Goal: Transaction & Acquisition: Download file/media

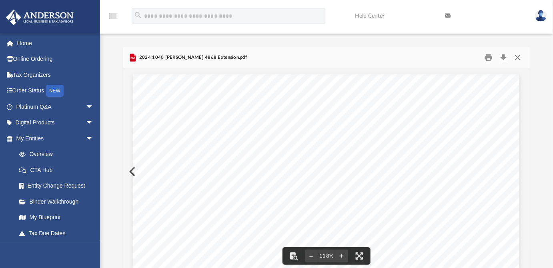
click at [519, 61] on button "Close" at bounding box center [518, 58] width 14 height 12
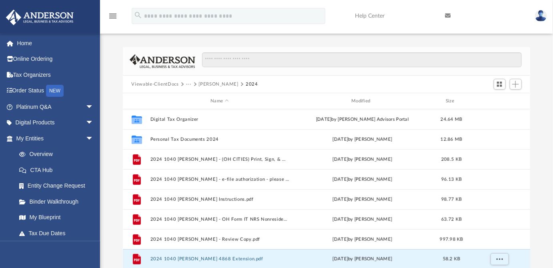
scroll to position [0, 0]
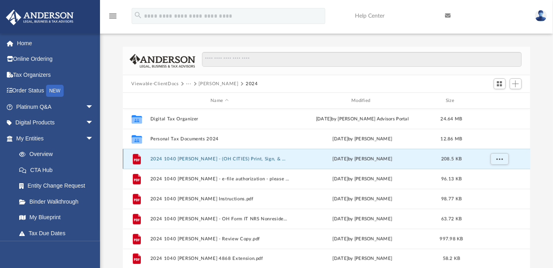
click at [266, 160] on button "2024 1040 [PERSON_NAME] - (OH CITIES) Print, Sign, & Mail.pdf" at bounding box center [219, 159] width 139 height 5
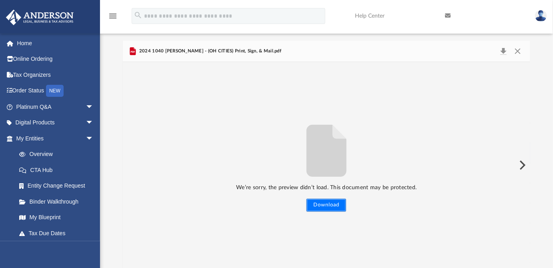
click at [324, 205] on button "Download" at bounding box center [327, 205] width 40 height 13
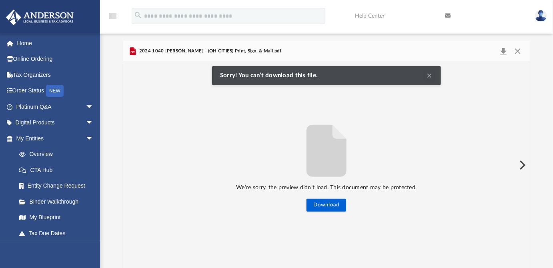
click at [430, 78] on button "Clear Notification" at bounding box center [430, 76] width 10 height 10
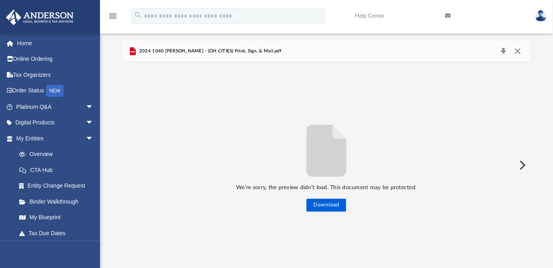
click at [517, 51] on button "Close" at bounding box center [518, 51] width 14 height 11
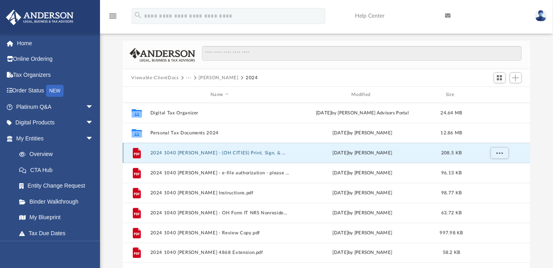
click at [211, 151] on button "2024 1040 [PERSON_NAME] - (OH CITIES) Print, Sign, & Mail.pdf" at bounding box center [219, 153] width 139 height 5
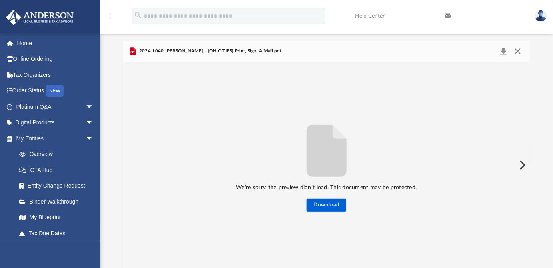
click at [521, 54] on button "Close" at bounding box center [518, 51] width 14 height 11
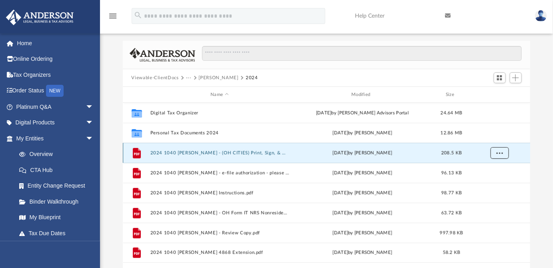
click at [505, 155] on button "More options" at bounding box center [500, 153] width 18 height 12
click at [494, 181] on li "Download" at bounding box center [492, 181] width 23 height 8
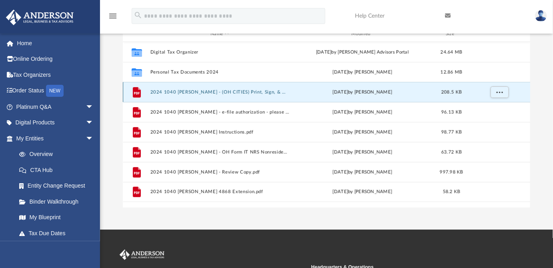
click at [263, 91] on button "2024 1040 [PERSON_NAME] - (OH CITIES) Print, Sign, & Mail.pdf" at bounding box center [219, 92] width 139 height 5
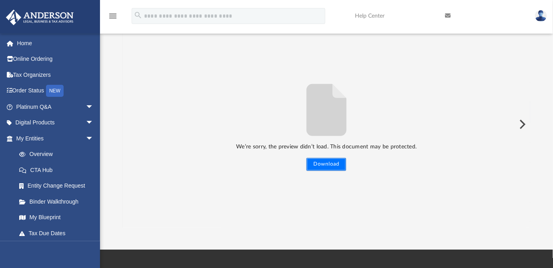
click at [314, 166] on button "Download" at bounding box center [327, 164] width 40 height 13
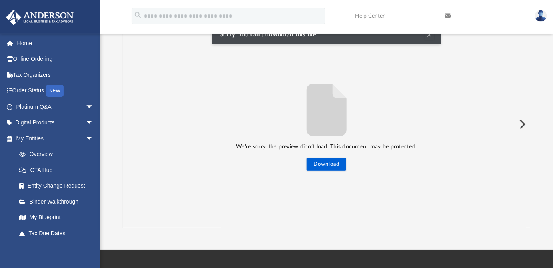
click at [431, 38] on button "Clear Notification" at bounding box center [430, 35] width 10 height 10
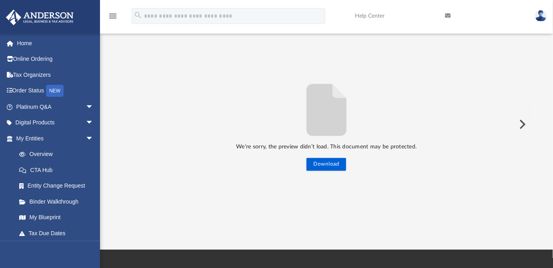
scroll to position [0, 0]
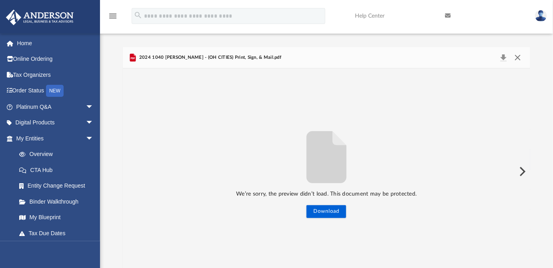
click at [518, 59] on button "Close" at bounding box center [518, 57] width 14 height 11
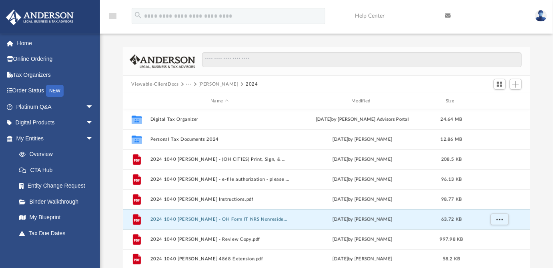
click at [229, 221] on button "2024 1040 [PERSON_NAME] - OH Form IT NRS Nonresident Statement.pdf" at bounding box center [219, 219] width 139 height 5
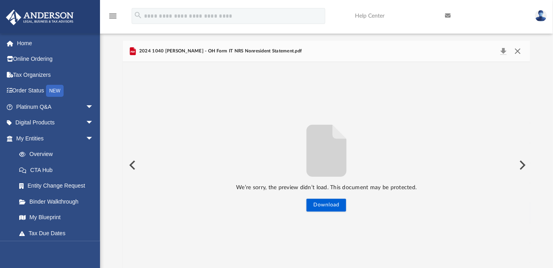
click at [519, 52] on button "Close" at bounding box center [518, 51] width 14 height 11
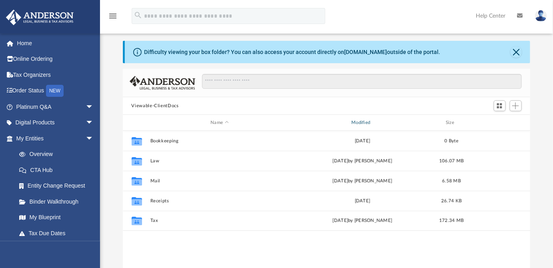
scroll to position [176, 402]
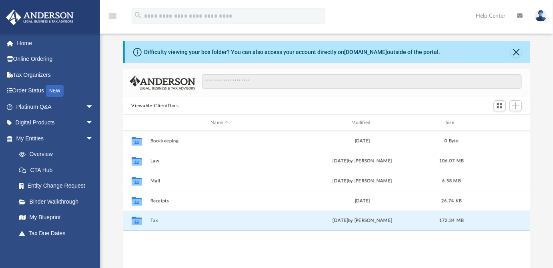
click at [157, 220] on button "Tax" at bounding box center [219, 220] width 139 height 5
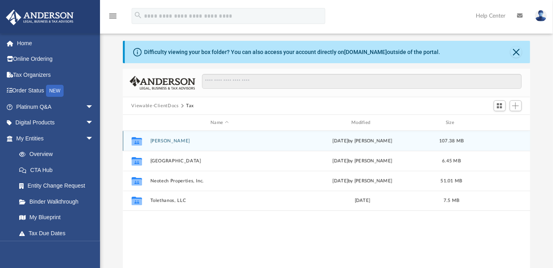
click at [171, 139] on button "[PERSON_NAME]" at bounding box center [219, 141] width 139 height 5
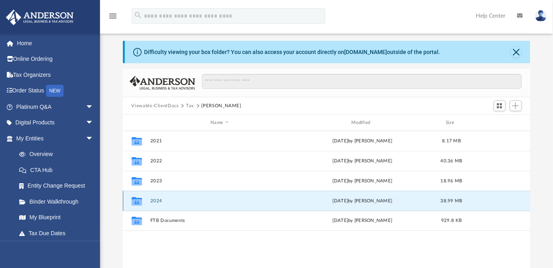
click at [154, 201] on button "2024" at bounding box center [219, 201] width 139 height 5
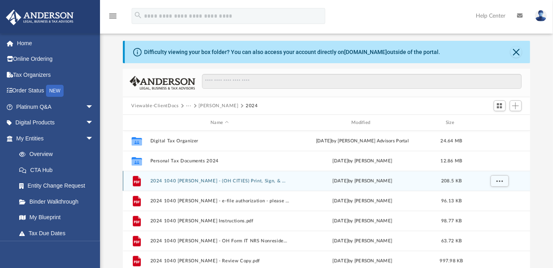
click at [258, 177] on div "File 2024 1040 [PERSON_NAME] - ([GEOGRAPHIC_DATA] CITIES) Print, Sign, & Mail.p…" at bounding box center [327, 181] width 408 height 20
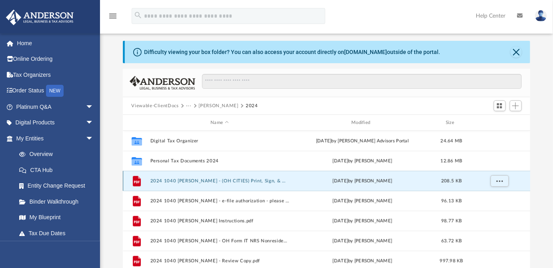
click at [256, 181] on button "2024 1040 [PERSON_NAME] - (OH CITIES) Print, Sign, & Mail.pdf" at bounding box center [219, 181] width 139 height 5
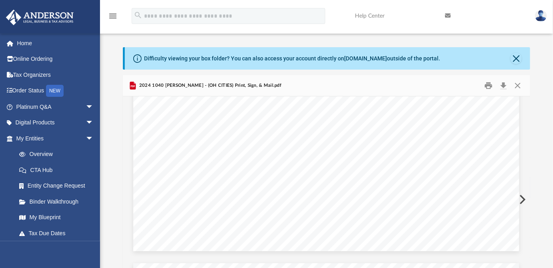
scroll to position [4447, 0]
click at [528, 211] on body "X Get a chance to win 6 months of Platinum for free just by filling out this su…" at bounding box center [276, 234] width 553 height 469
drag, startPoint x: 527, startPoint y: 190, endPoint x: 534, endPoint y: 112, distance: 78.3
click at [543, 95] on div "Difficulty viewing your box folder? You can also access your account directly o…" at bounding box center [326, 175] width 453 height 256
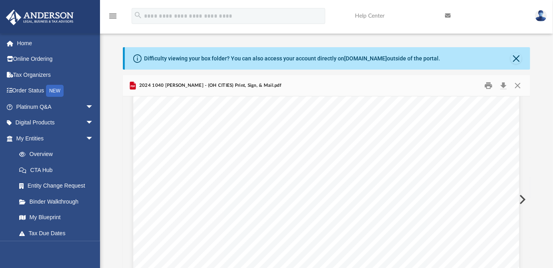
drag, startPoint x: 525, startPoint y: 179, endPoint x: 529, endPoint y: 88, distance: 91.8
click at [529, 88] on div "2024 1040 Elsousou, Tony - (OH CITIES) Print, Sign, & Mail.pdf }}}}}}}}}}}}}}}}…" at bounding box center [327, 189] width 408 height 228
click at [504, 88] on button "Download" at bounding box center [504, 86] width 14 height 12
click at [515, 87] on button "Close" at bounding box center [518, 86] width 14 height 12
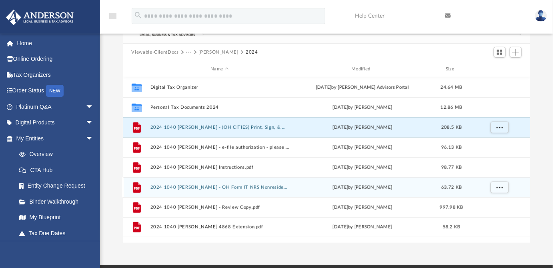
scroll to position [60, 0]
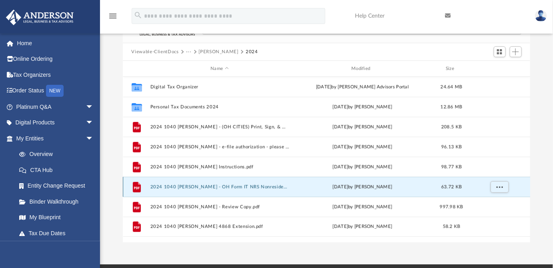
click at [256, 187] on button "2024 1040 [PERSON_NAME] - OH Form IT NRS Nonresident Statement.pdf" at bounding box center [219, 187] width 139 height 5
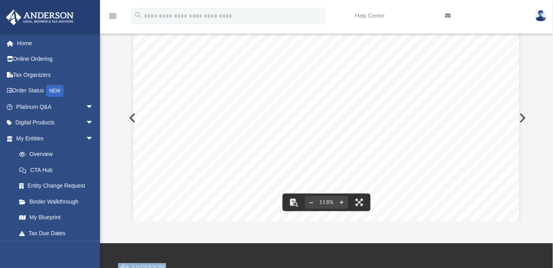
scroll to position [0, 0]
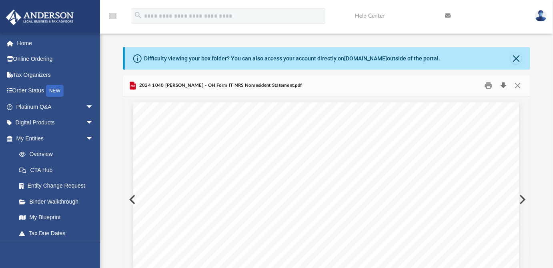
click at [504, 87] on button "Download" at bounding box center [504, 86] width 14 height 12
